Goal: Task Accomplishment & Management: Use online tool/utility

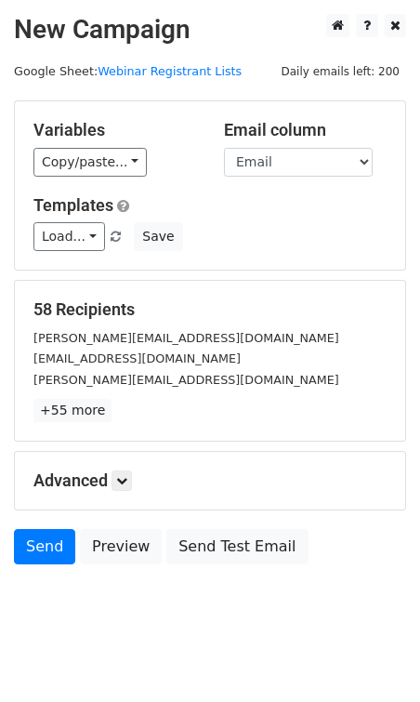
click at [88, 142] on div "Variables Copy/paste... {{First Name}} {{Last Name}} {{Email}} {{Address}} {{Ph…" at bounding box center [115, 148] width 191 height 57
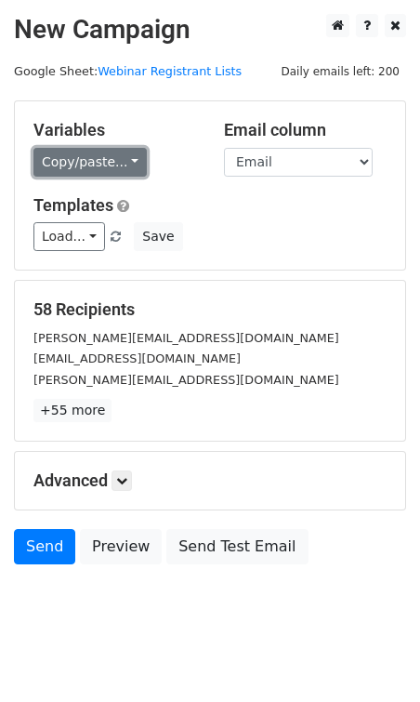
click at [88, 153] on link "Copy/paste..." at bounding box center [89, 162] width 113 height 29
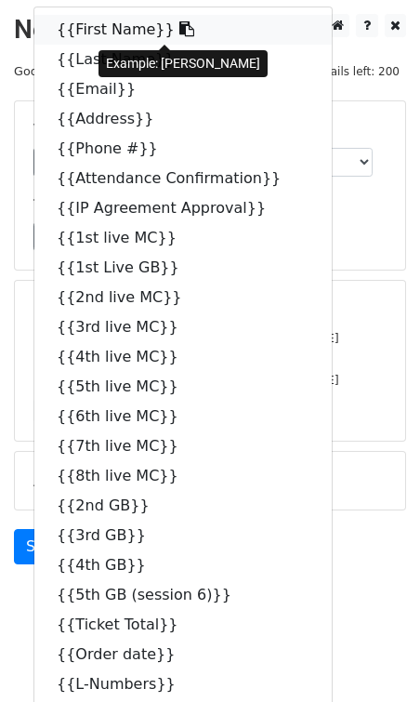
click at [113, 30] on link "{{First Name}}" at bounding box center [183, 30] width 298 height 30
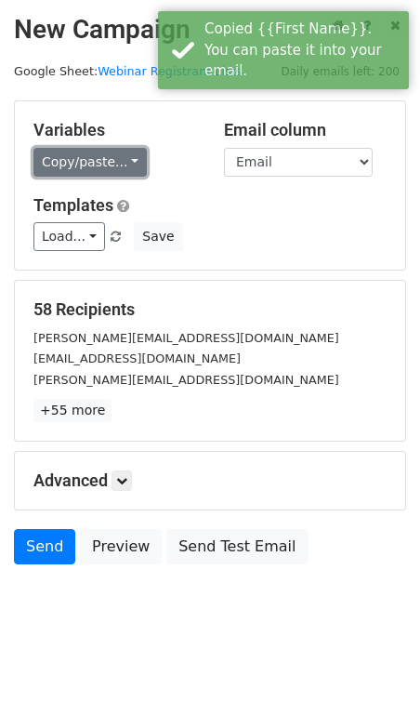
click at [54, 160] on link "Copy/paste..." at bounding box center [89, 162] width 113 height 29
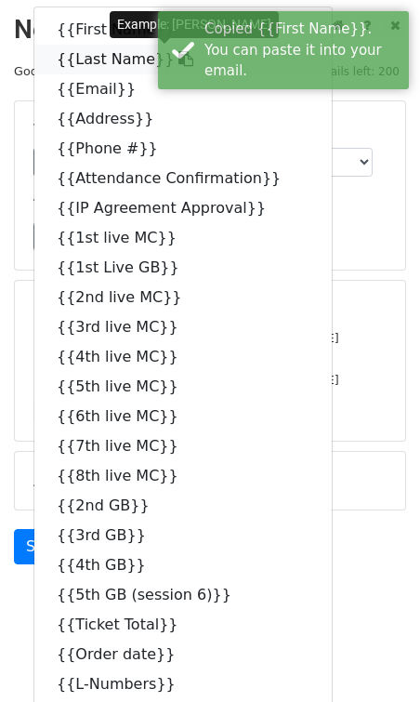
click at [125, 56] on link "{{Last Name}}" at bounding box center [183, 60] width 298 height 30
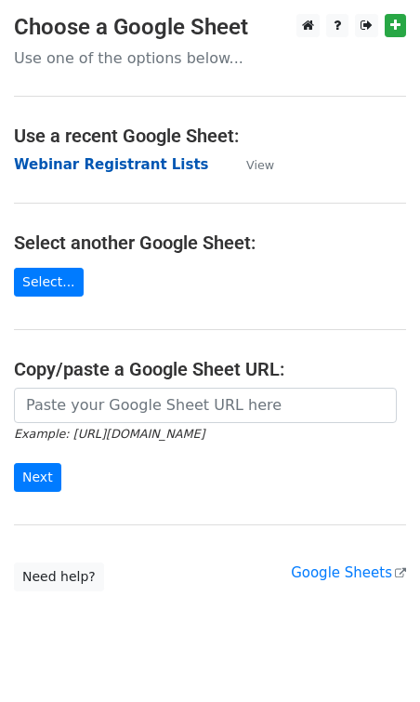
click at [79, 166] on strong "Webinar Registrant Lists" at bounding box center [111, 164] width 195 height 17
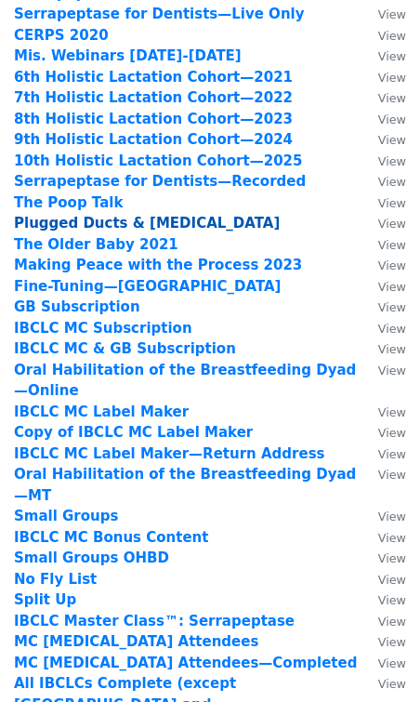
scroll to position [133, 0]
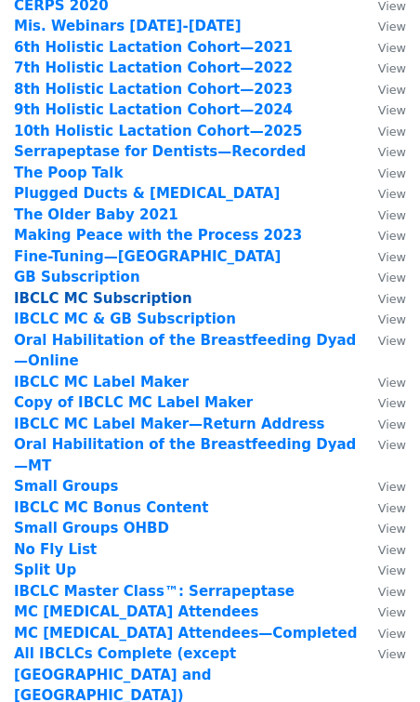
click at [150, 299] on strong "IBCLC MC Subscription" at bounding box center [103, 298] width 179 height 17
